Goal: Information Seeking & Learning: Check status

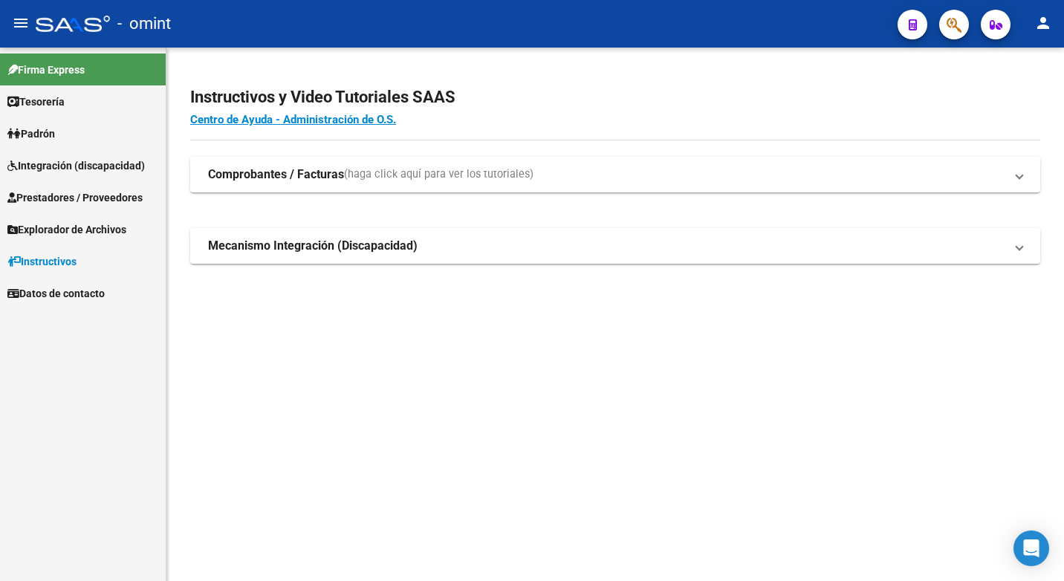
click at [62, 166] on span "Integración (discapacidad)" at bounding box center [75, 165] width 137 height 16
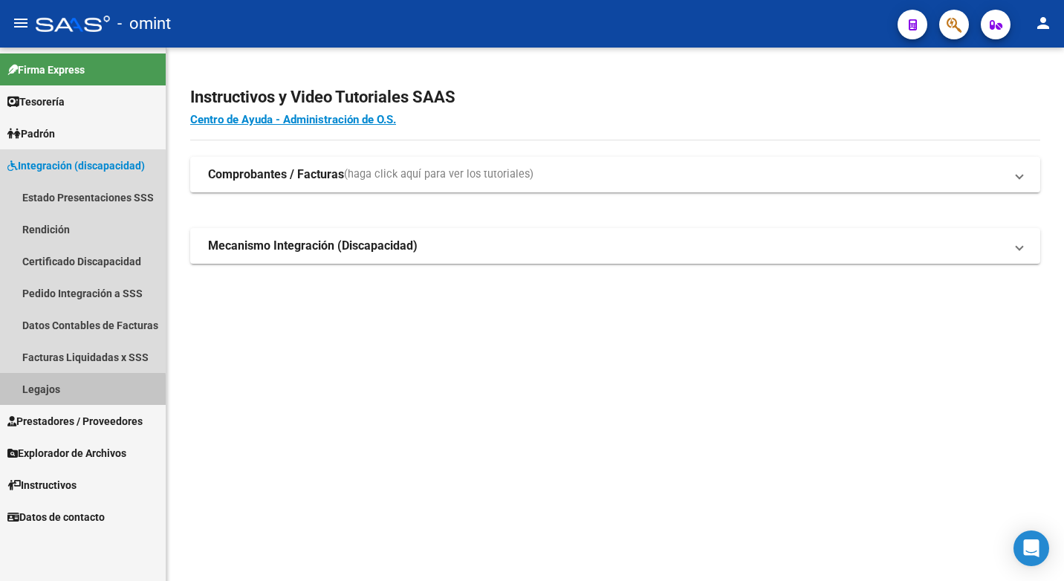
click at [75, 391] on link "Legajos" at bounding box center [83, 389] width 166 height 32
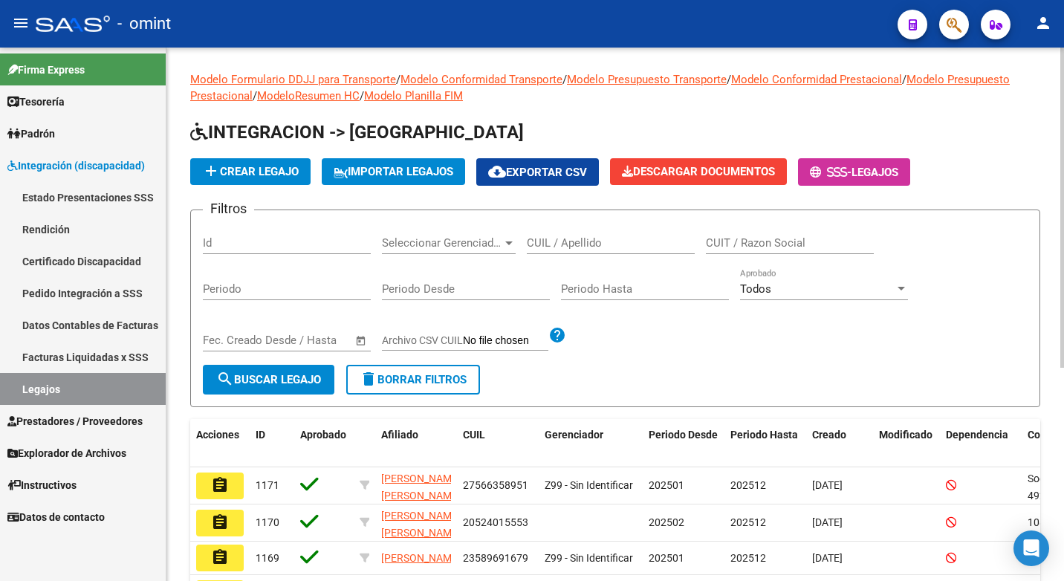
drag, startPoint x: 568, startPoint y: 235, endPoint x: 557, endPoint y: 247, distance: 16.8
paste input "23583897259"
type input "23583897259"
click at [308, 387] on button "search Buscar Legajo" at bounding box center [268, 380] width 131 height 30
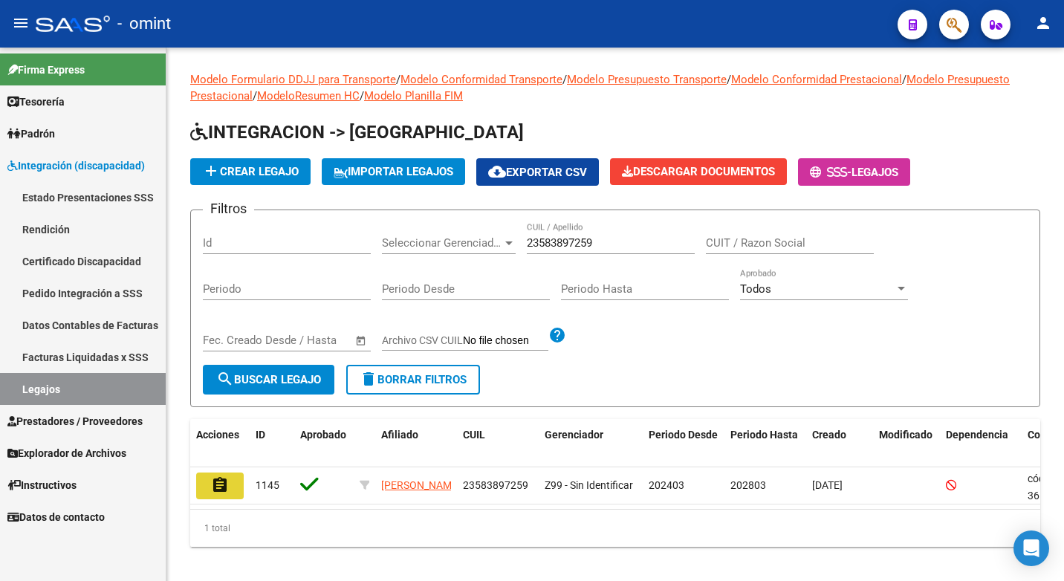
click at [238, 480] on button "assignment" at bounding box center [220, 485] width 48 height 27
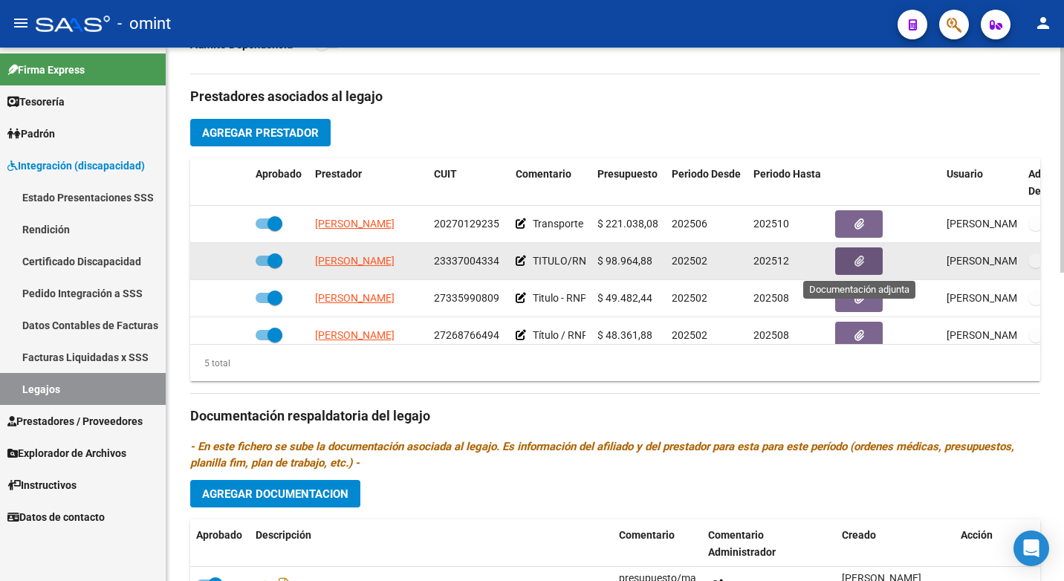
click at [851, 264] on button "button" at bounding box center [859, 260] width 48 height 27
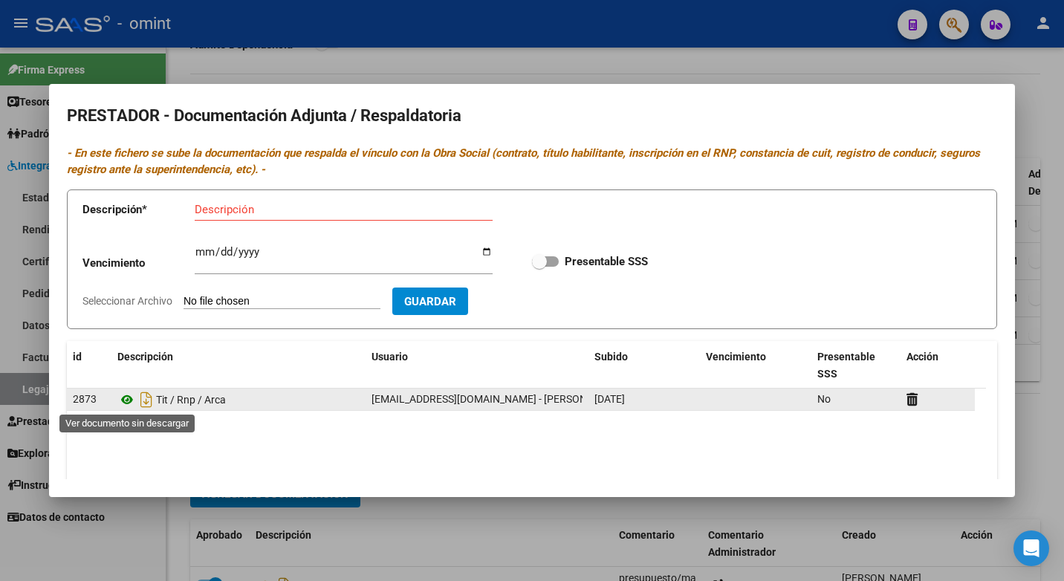
click at [125, 401] on icon at bounding box center [126, 400] width 19 height 18
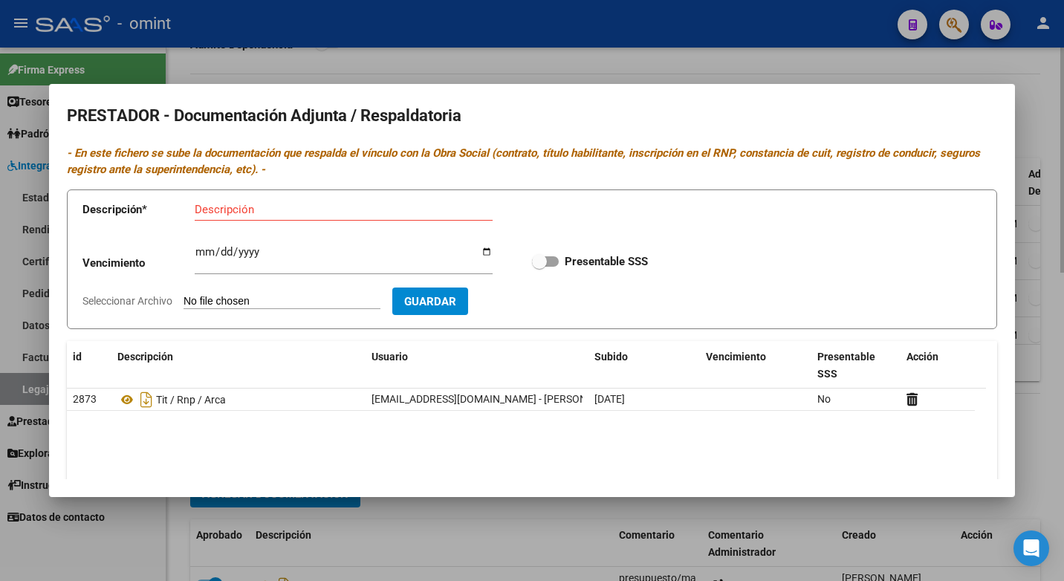
click at [610, 56] on div at bounding box center [532, 290] width 1064 height 581
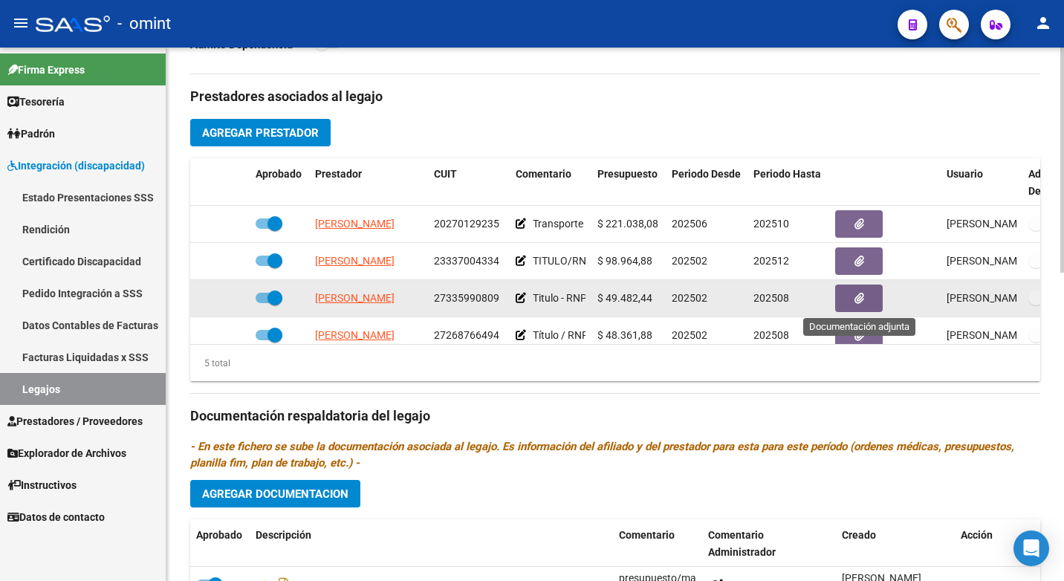
click at [866, 296] on button "button" at bounding box center [859, 298] width 48 height 27
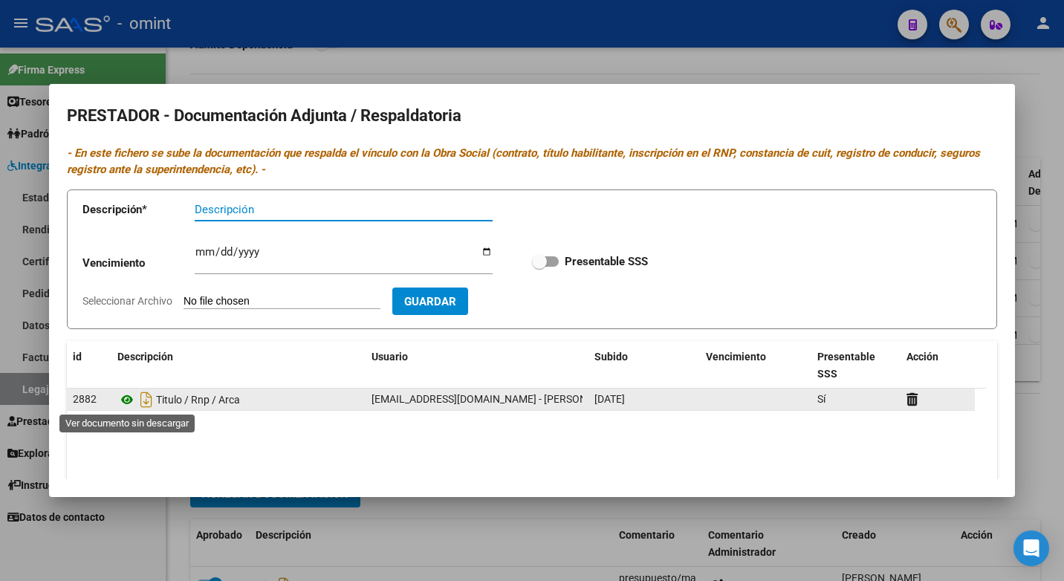
click at [127, 400] on icon at bounding box center [126, 400] width 19 height 18
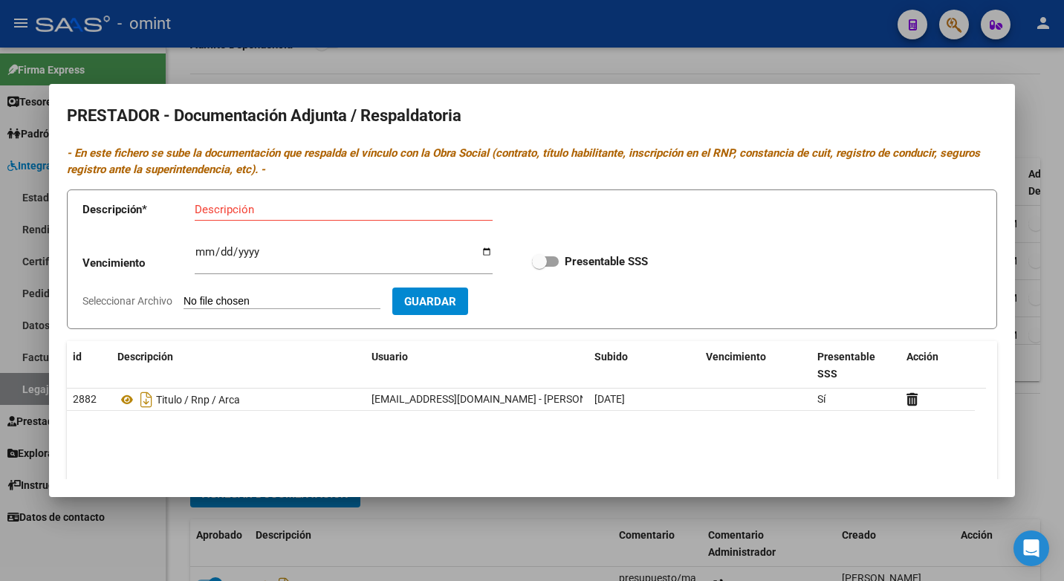
click at [481, 53] on div at bounding box center [532, 290] width 1064 height 581
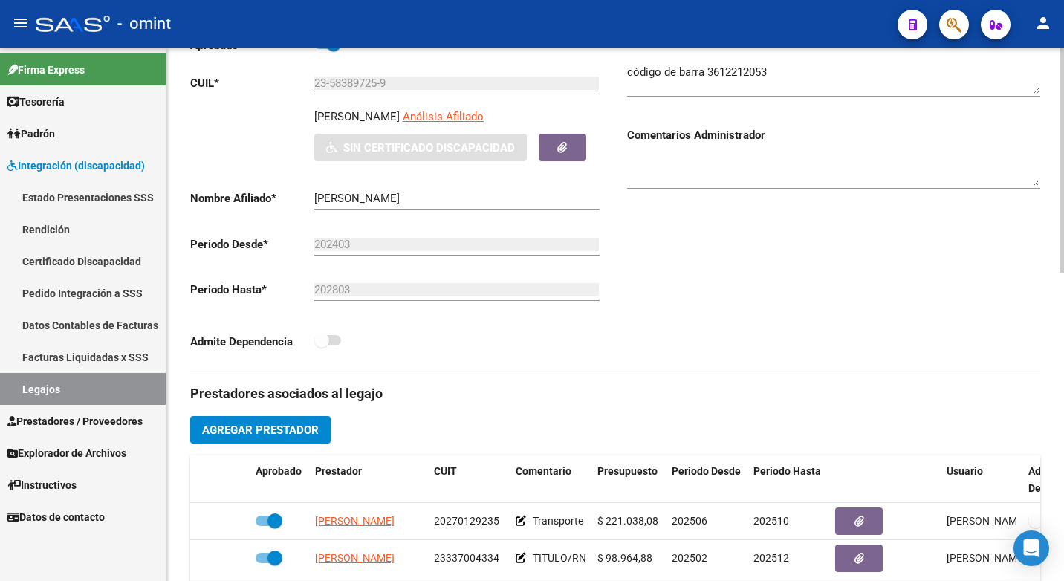
scroll to position [371, 0]
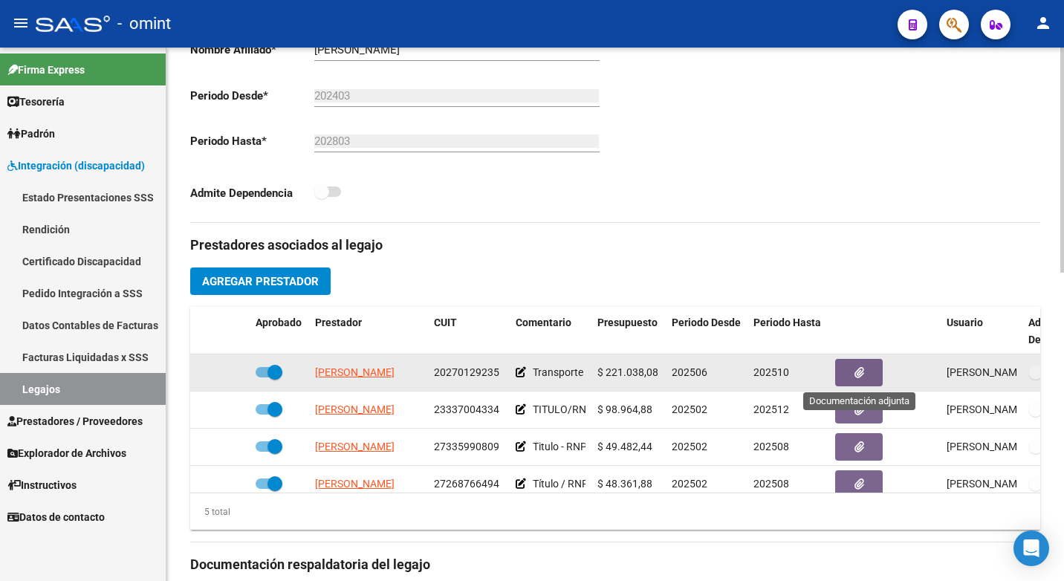
click at [861, 367] on icon "button" at bounding box center [859, 372] width 10 height 11
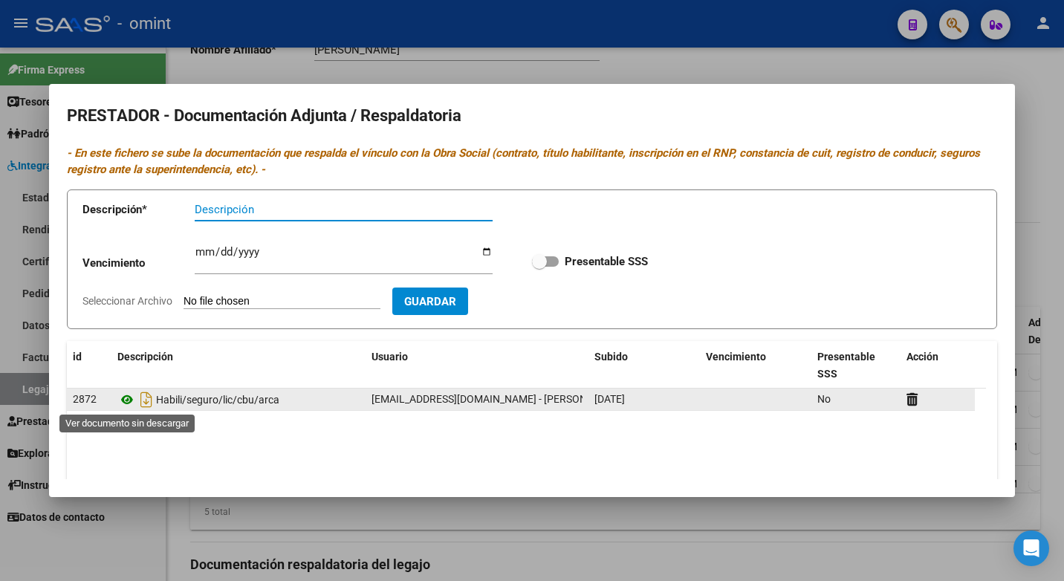
click at [129, 400] on icon at bounding box center [126, 400] width 19 height 18
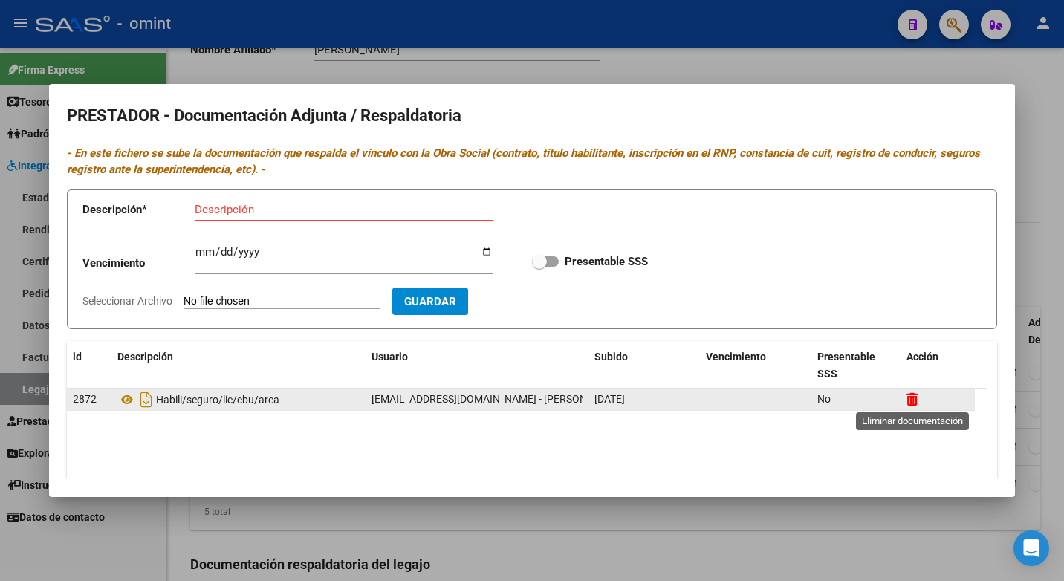
click at [911, 403] on icon at bounding box center [911, 399] width 11 height 14
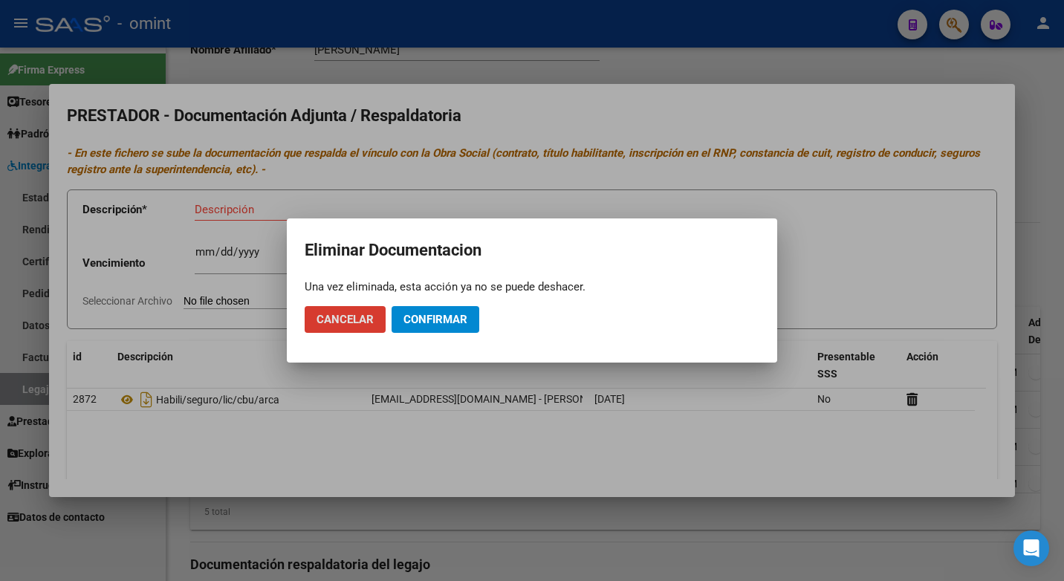
click at [437, 322] on span "Confirmar" at bounding box center [435, 319] width 64 height 13
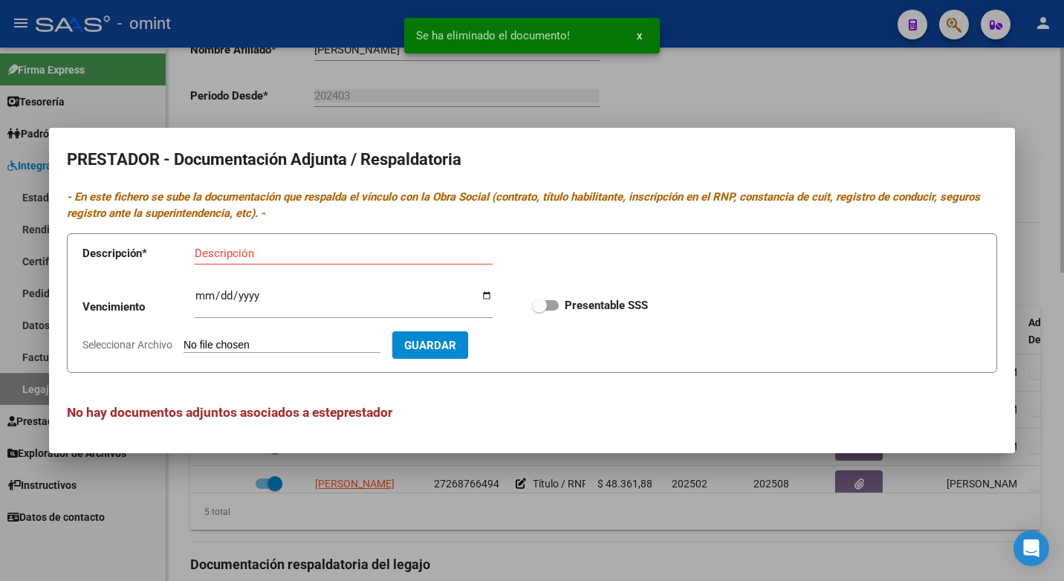
drag, startPoint x: 381, startPoint y: 108, endPoint x: 422, endPoint y: 126, distance: 44.6
click at [382, 108] on div at bounding box center [532, 290] width 1064 height 581
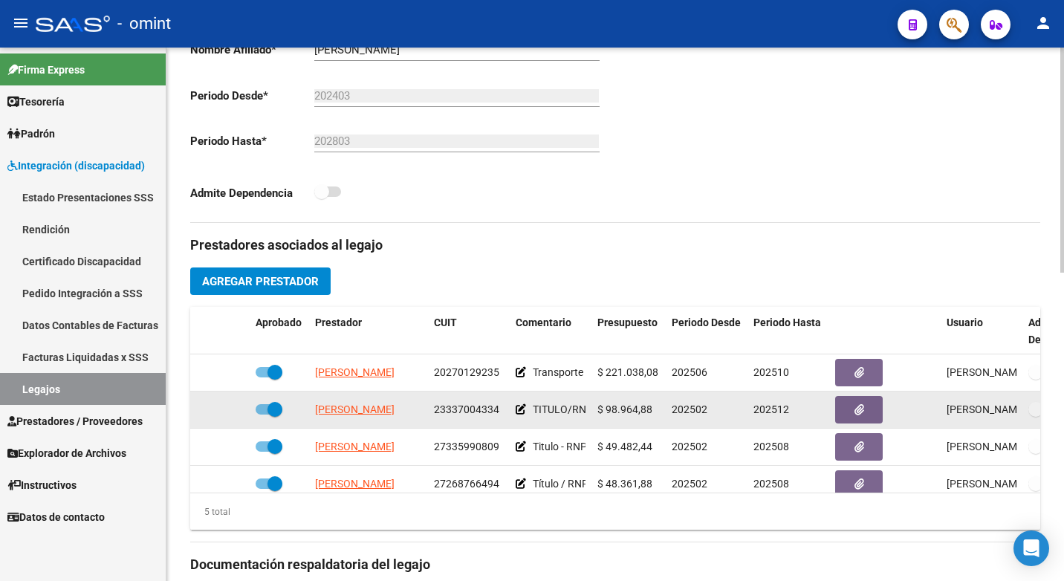
click at [467, 408] on span "23337004334" at bounding box center [466, 409] width 65 height 12
copy span "23337004334"
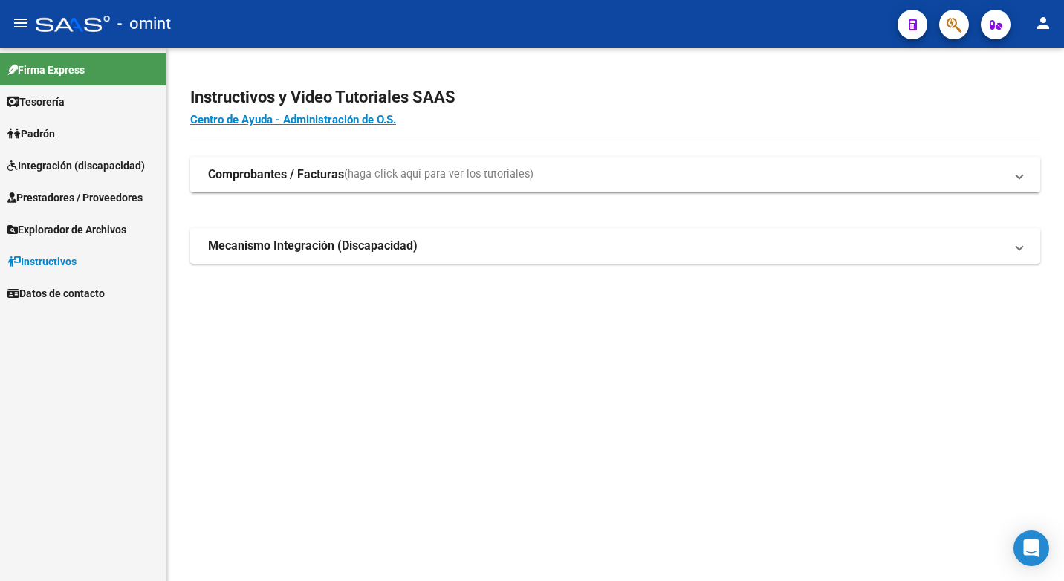
click at [62, 202] on span "Prestadores / Proveedores" at bounding box center [74, 197] width 135 height 16
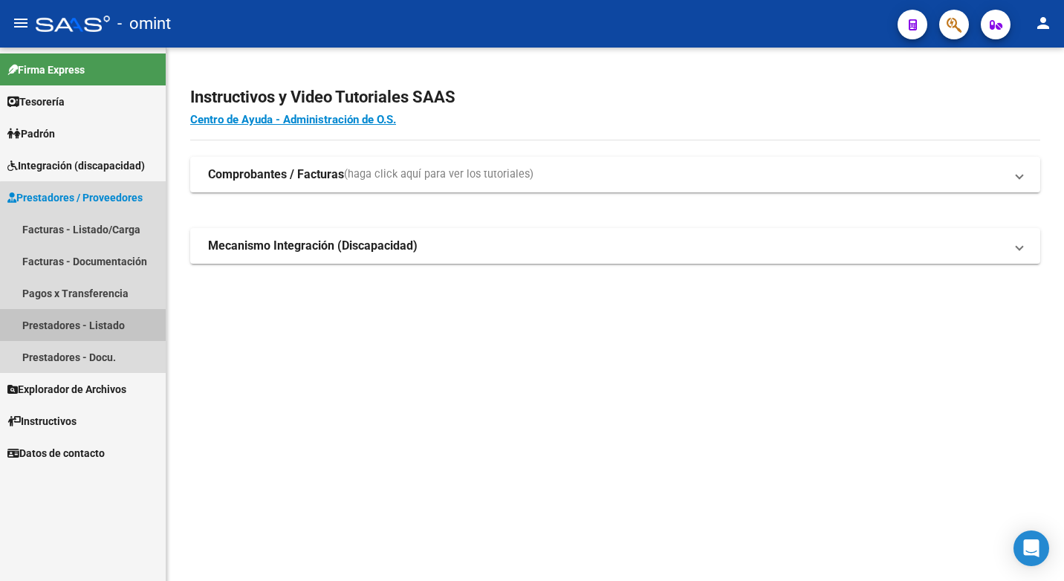
drag, startPoint x: 90, startPoint y: 322, endPoint x: 116, endPoint y: 322, distance: 26.0
click at [91, 322] on link "Prestadores - Listado" at bounding box center [83, 325] width 166 height 32
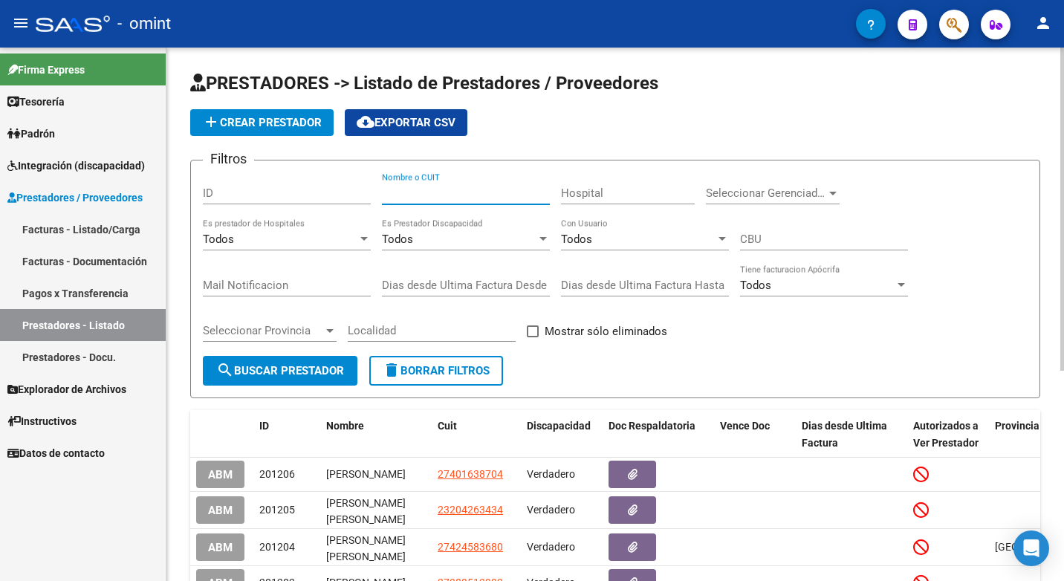
paste input "23337004334"
type input "23337004334"
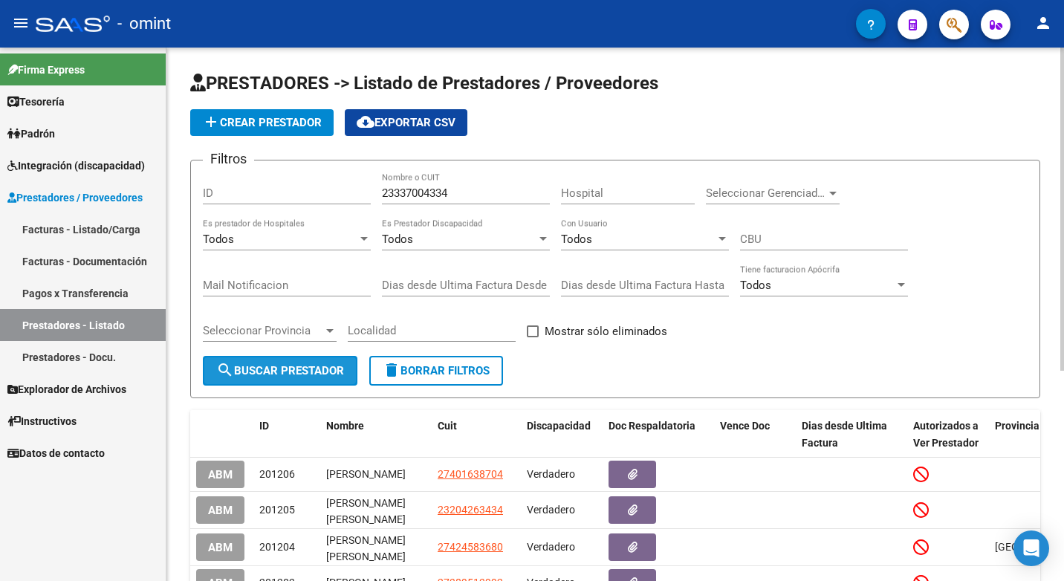
click at [248, 366] on span "search Buscar Prestador" at bounding box center [280, 370] width 128 height 13
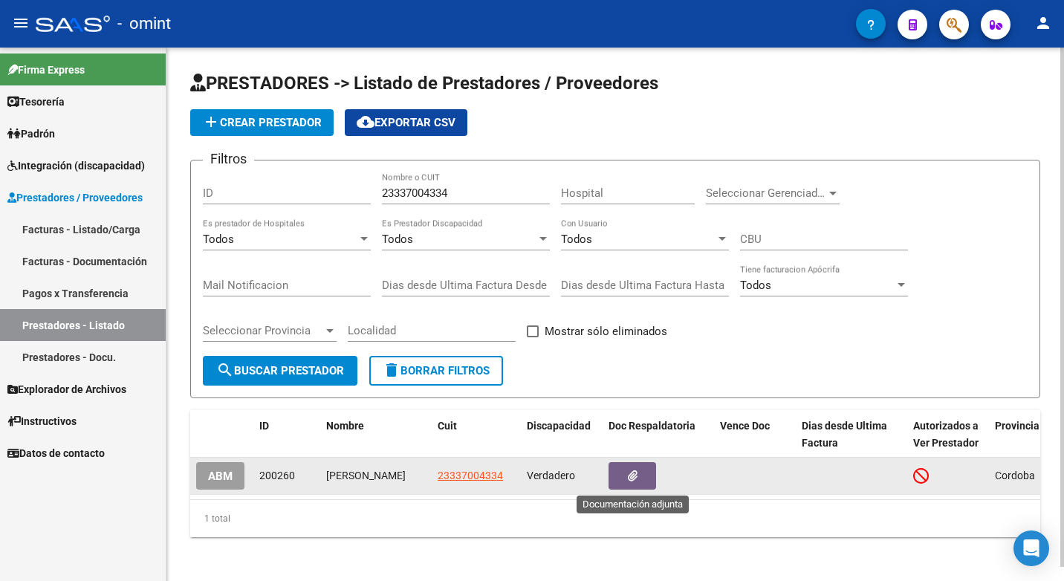
click at [637, 477] on button "button" at bounding box center [632, 475] width 48 height 27
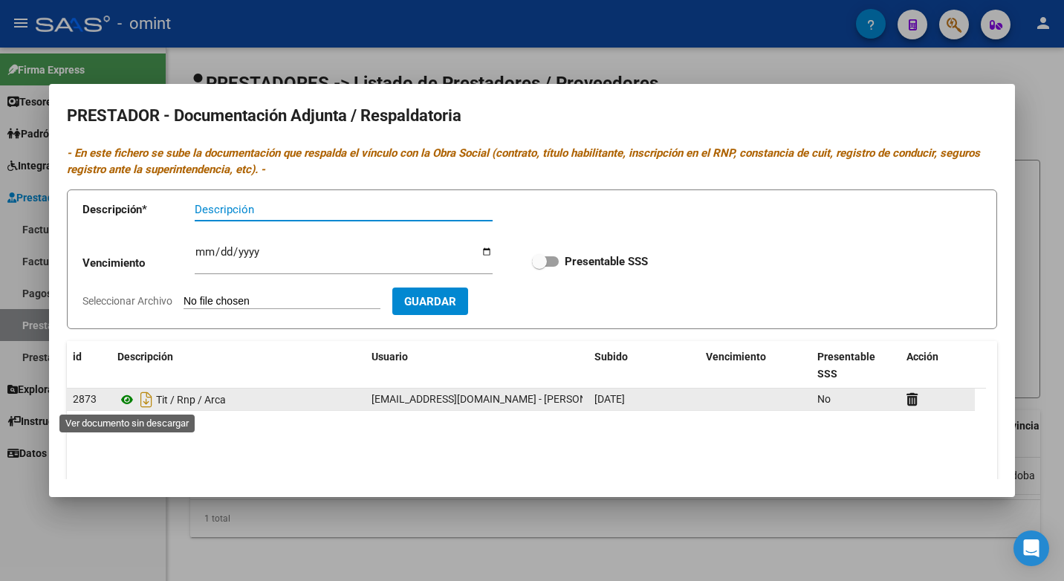
click at [133, 397] on icon at bounding box center [126, 400] width 19 height 18
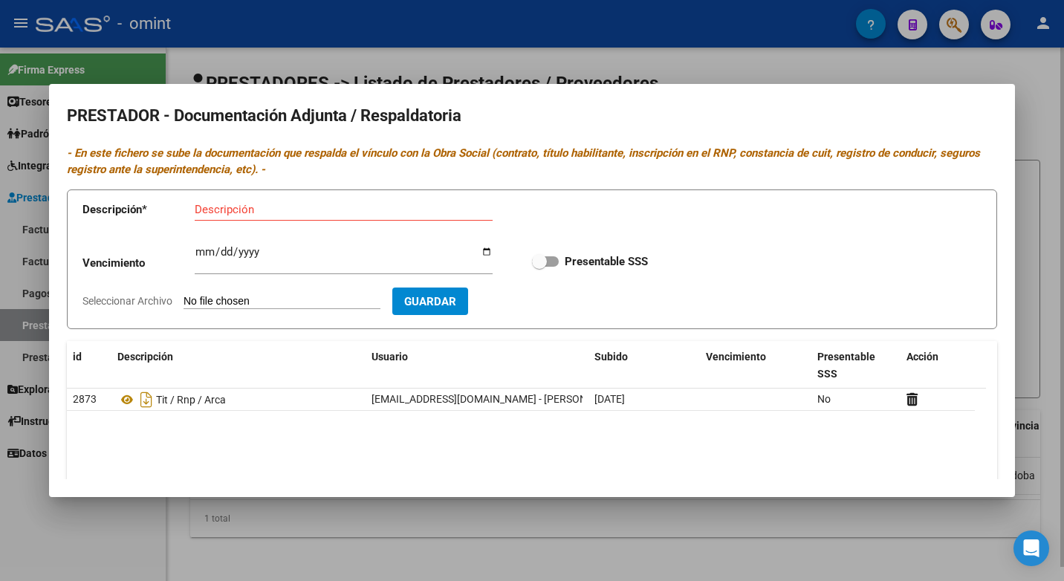
click at [594, 51] on div at bounding box center [532, 290] width 1064 height 581
